Goal: Information Seeking & Learning: Learn about a topic

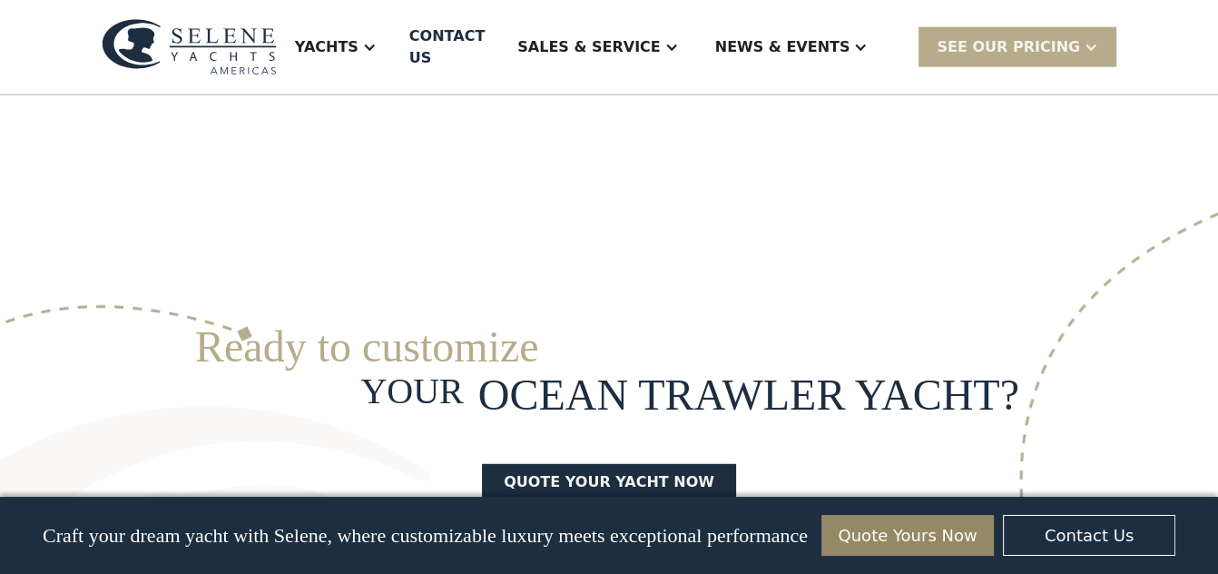
scroll to position [4617, 0]
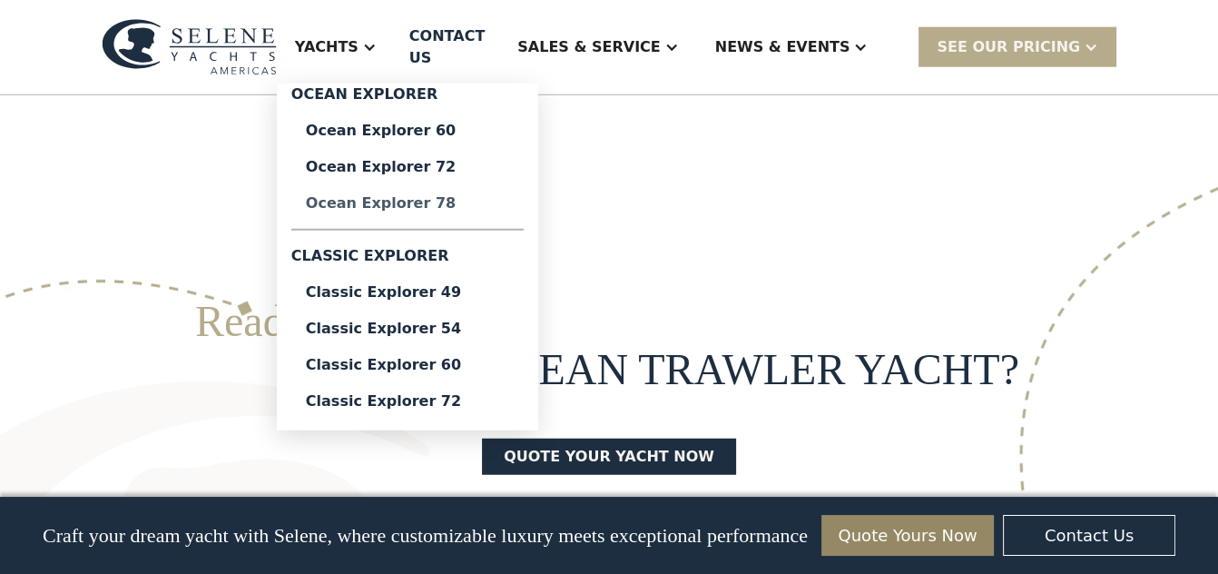
click at [306, 211] on div "Ocean Explorer 78" at bounding box center [407, 203] width 203 height 15
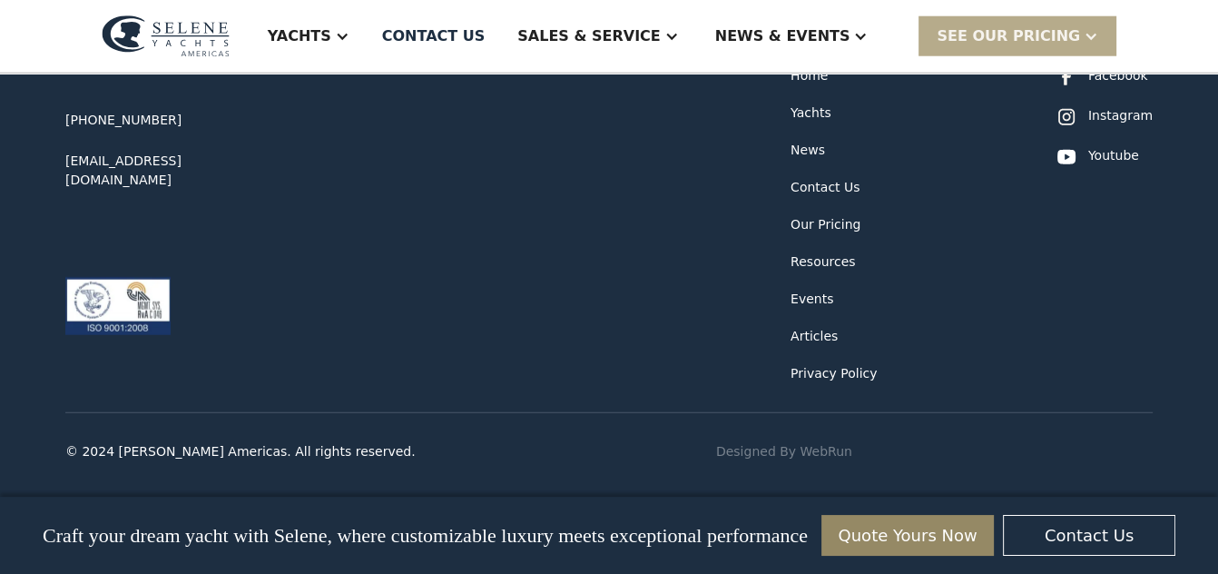
scroll to position [5640, 0]
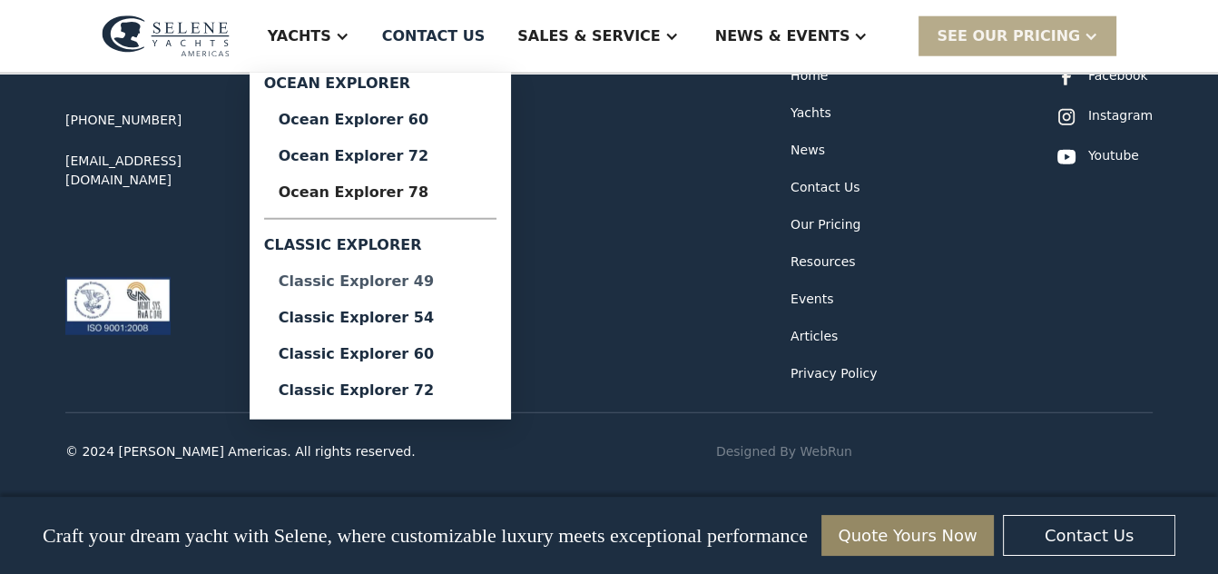
click at [324, 289] on div "Classic Explorer 49" at bounding box center [380, 281] width 203 height 15
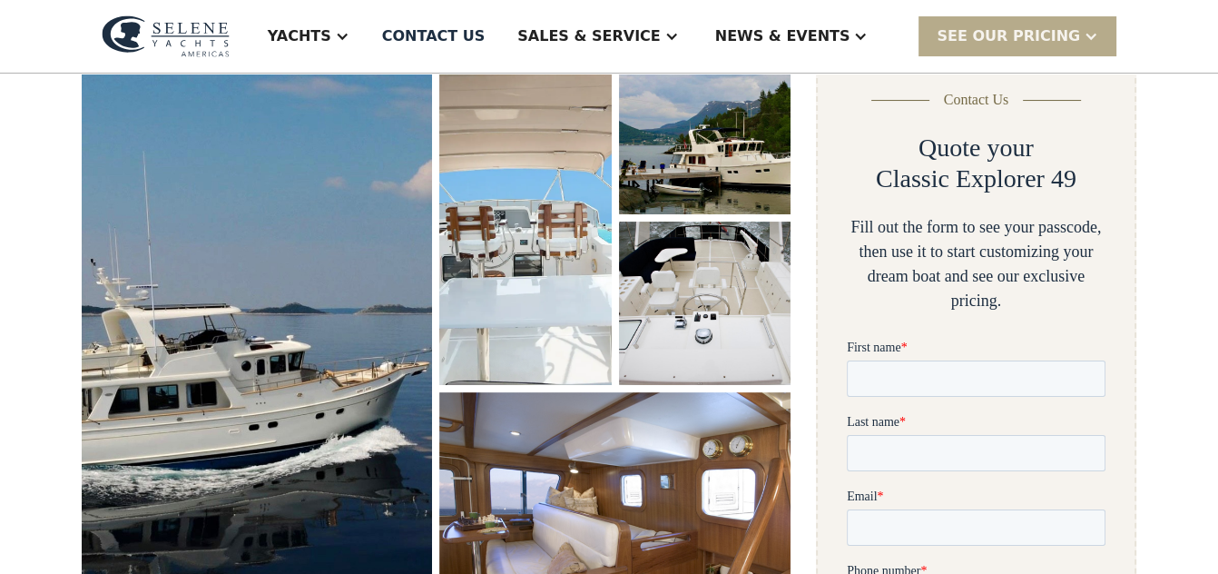
scroll to position [297, 0]
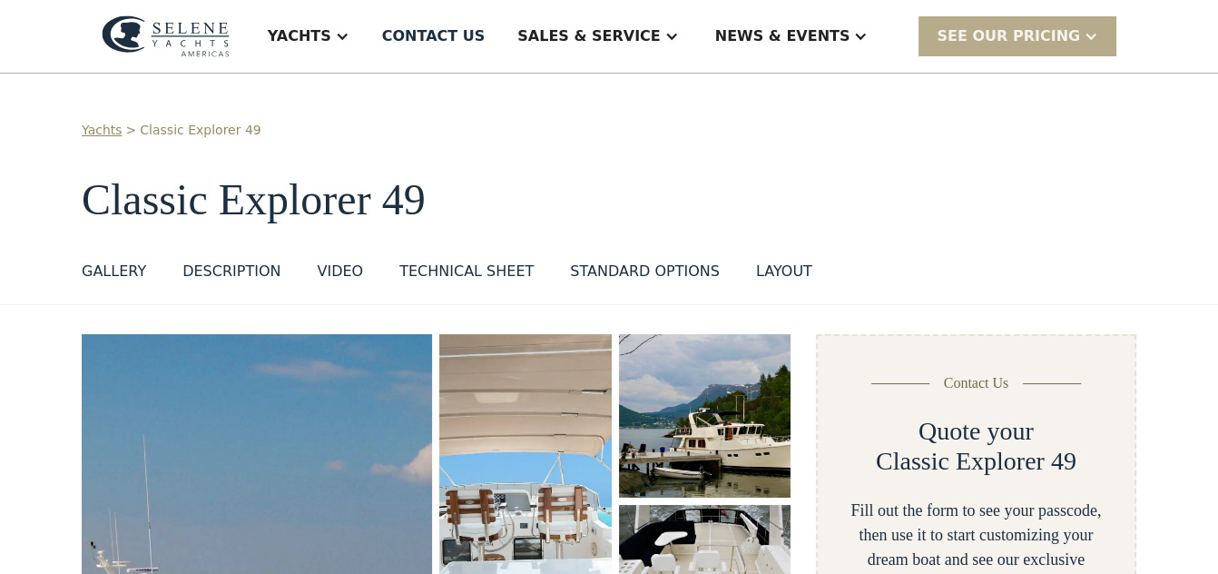
click at [146, 282] on div "GALLERY" at bounding box center [114, 271] width 64 height 22
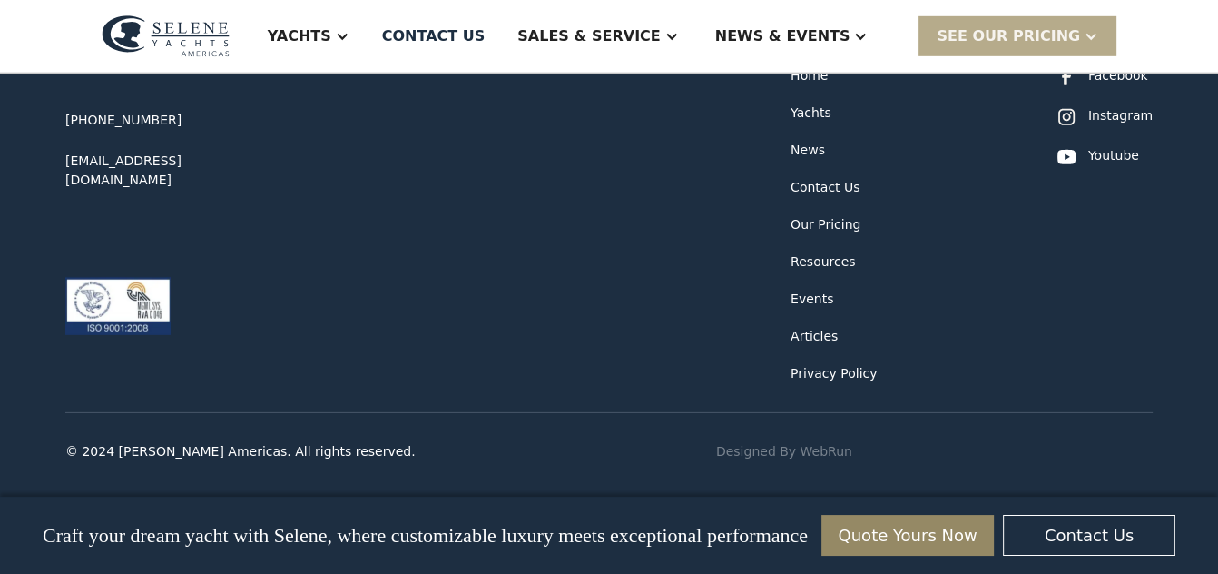
scroll to position [6109, 0]
